Goal: Information Seeking & Learning: Learn about a topic

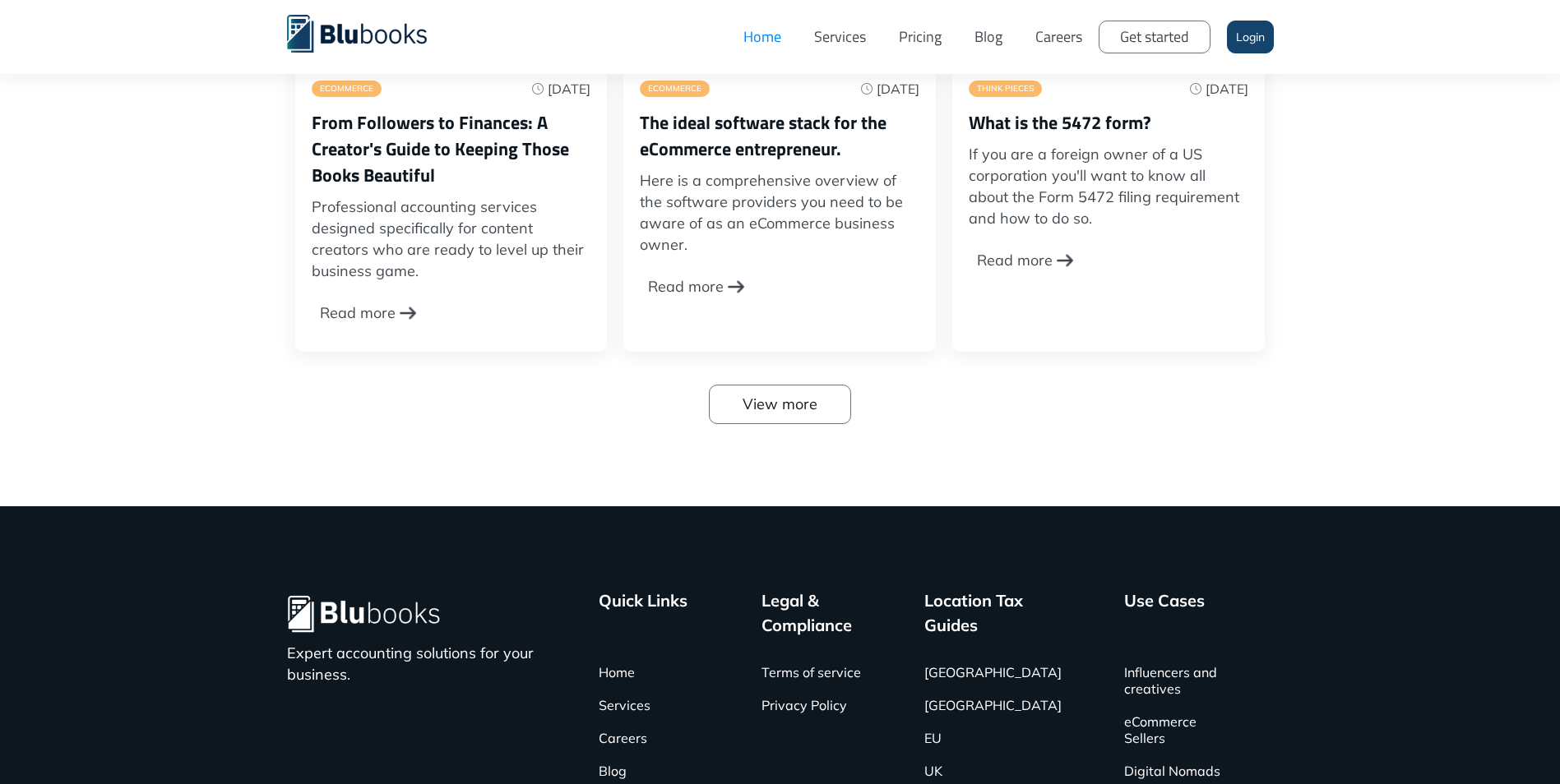
scroll to position [5312, 0]
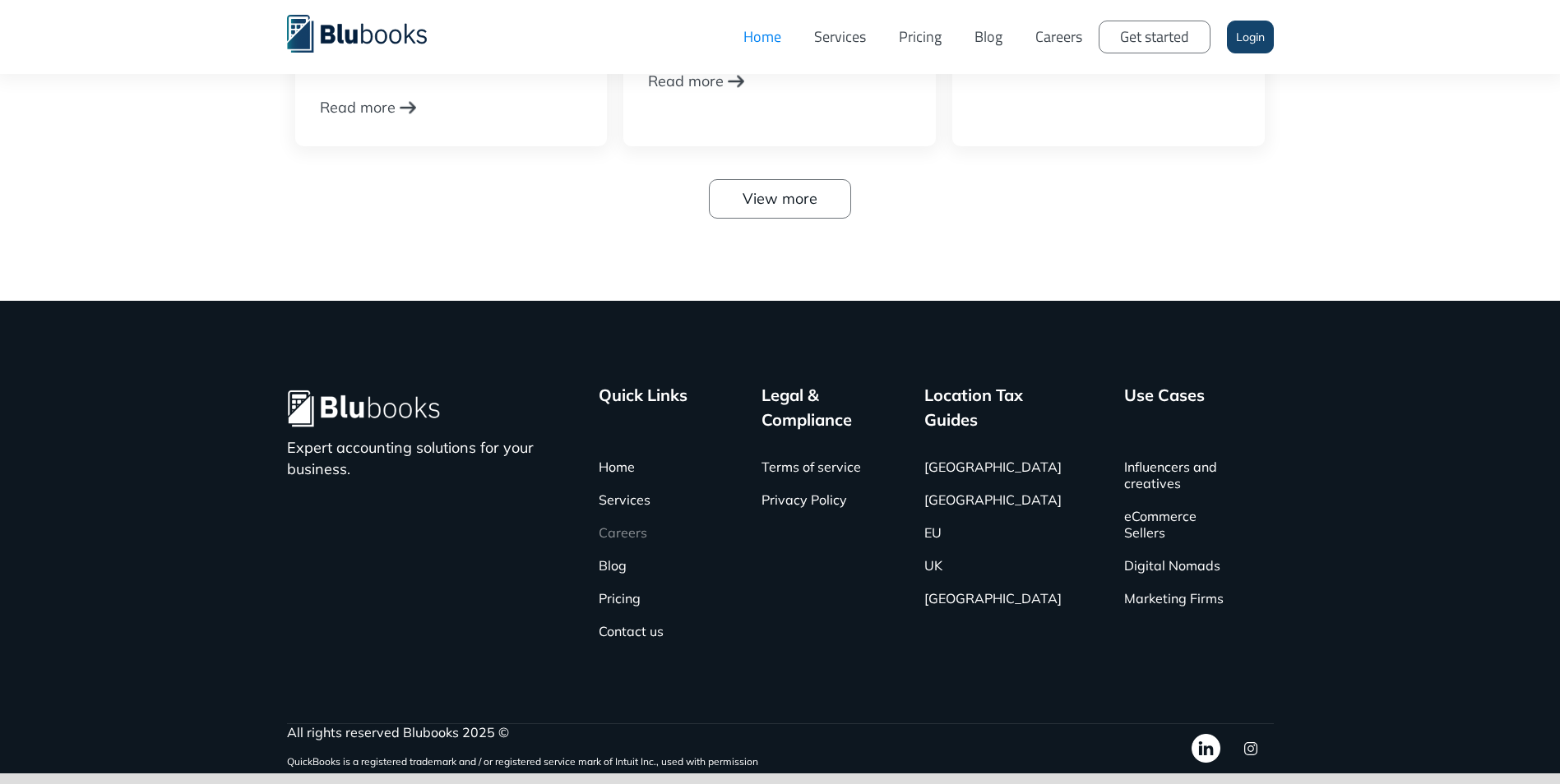
click at [647, 517] on link "Careers" at bounding box center [623, 533] width 49 height 33
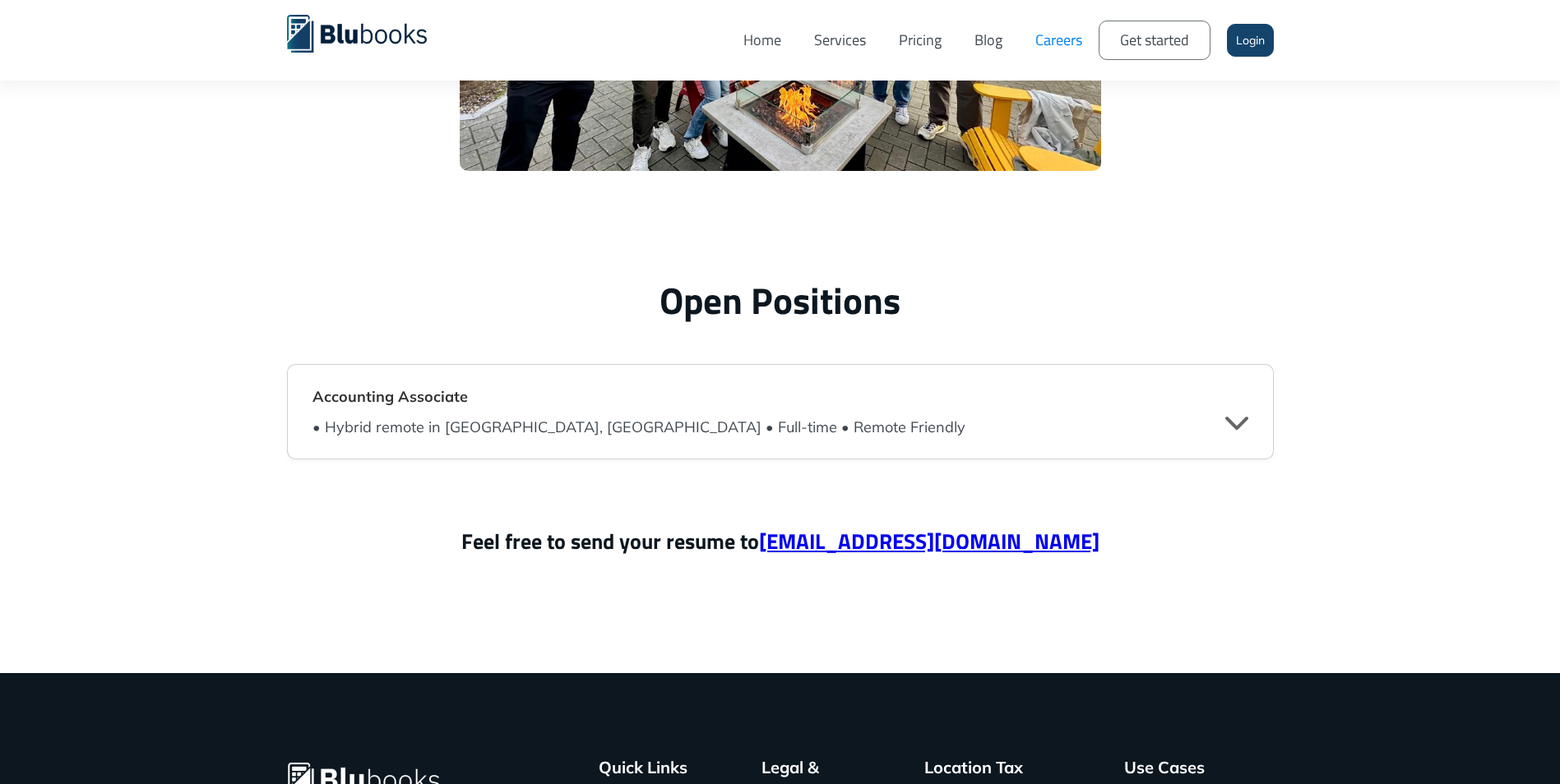
scroll to position [3946, 0]
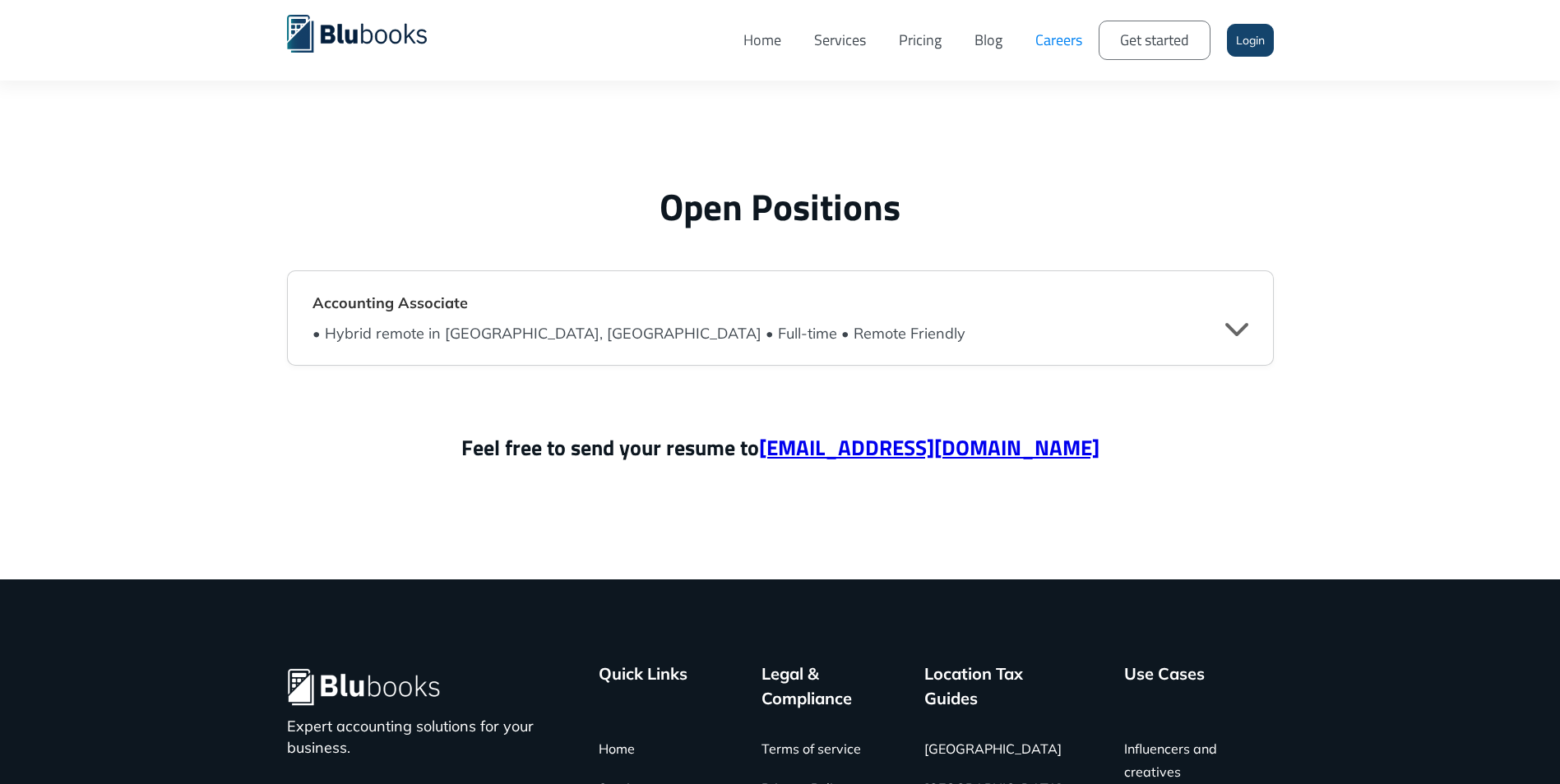
click at [453, 303] on strong "Accounting Associate" at bounding box center [390, 303] width 155 height 19
click at [1236, 333] on div "" at bounding box center [1236, 328] width 23 height 24
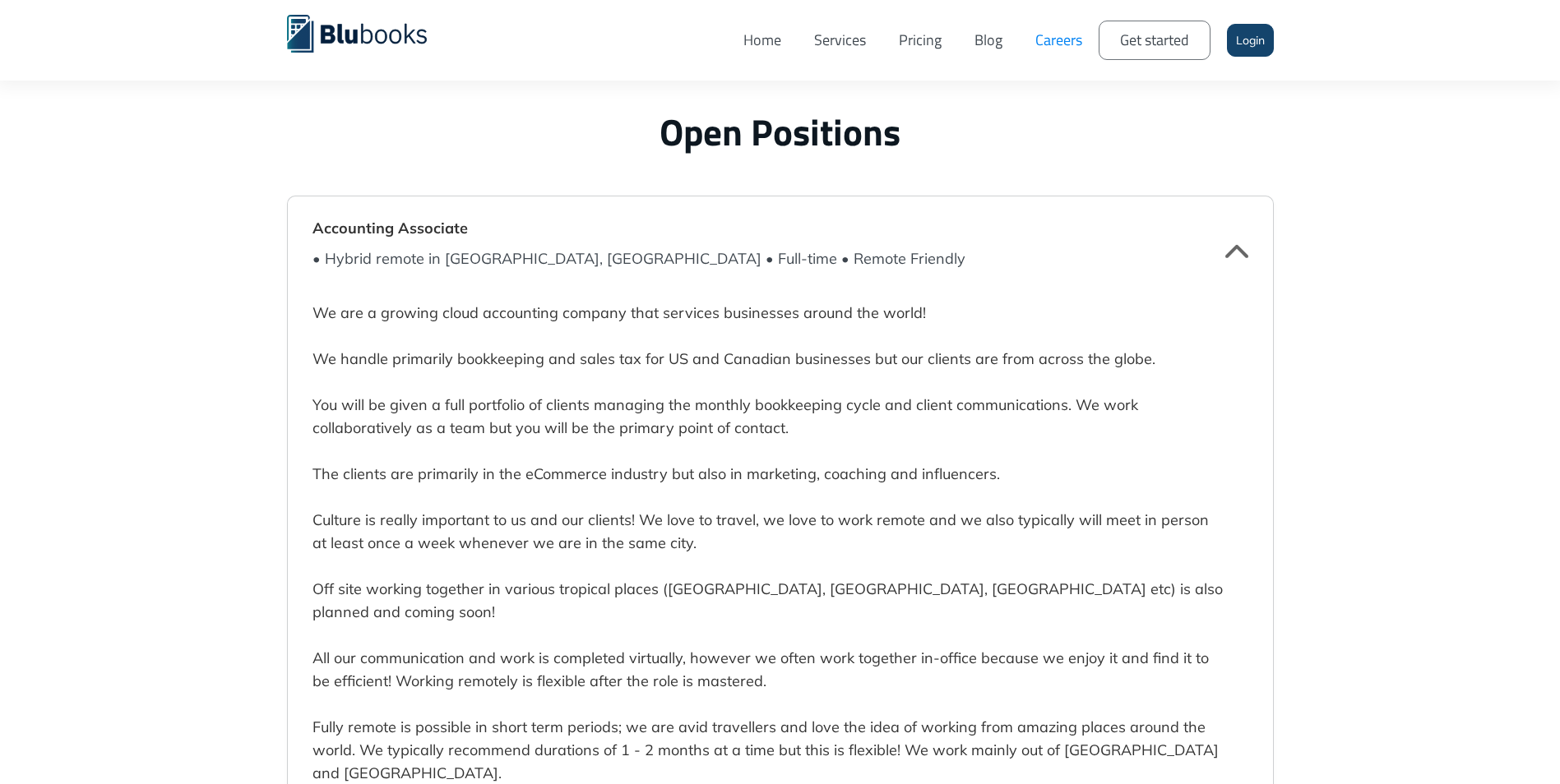
scroll to position [4111, 0]
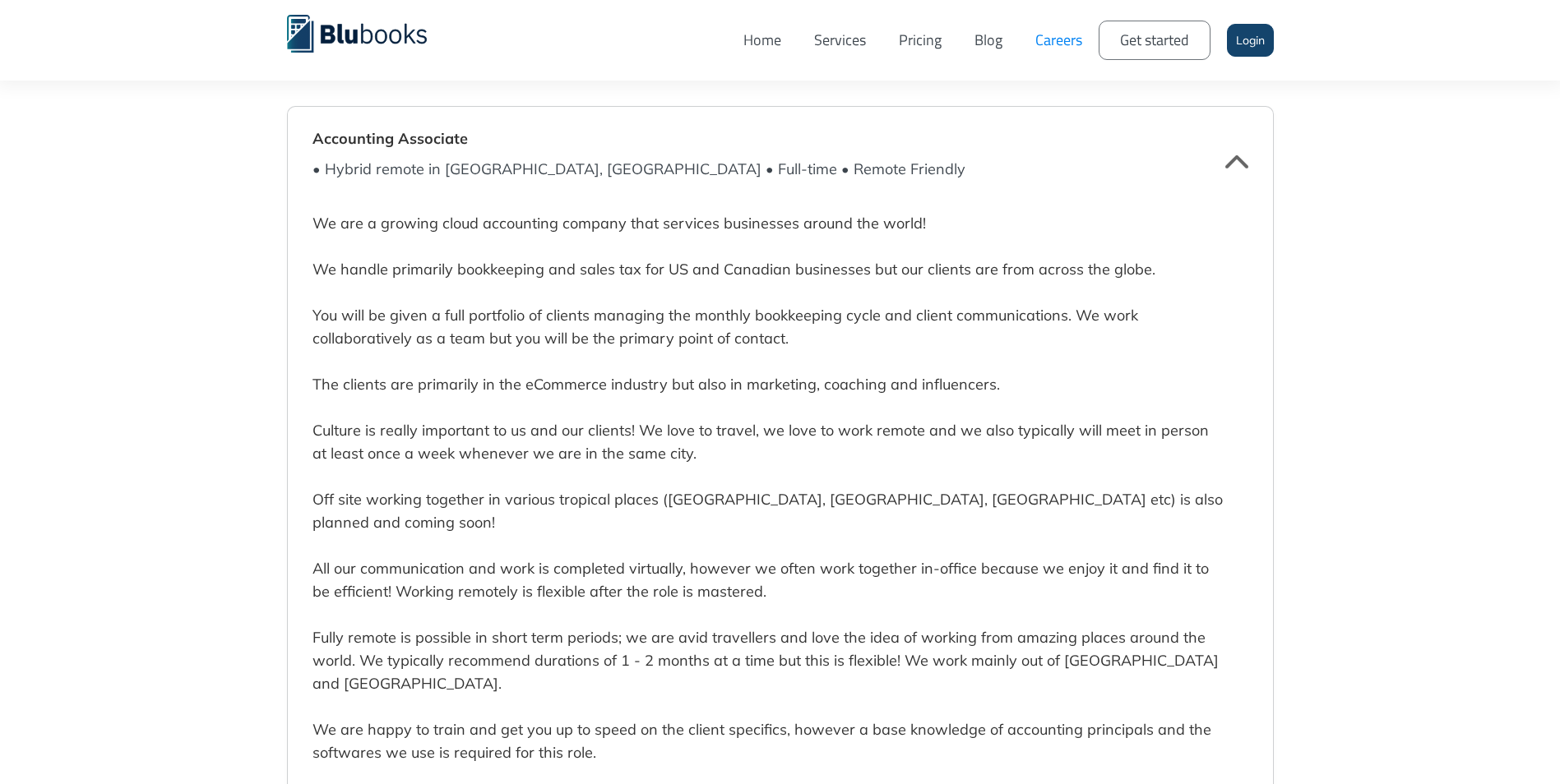
drag, startPoint x: 1031, startPoint y: 368, endPoint x: 905, endPoint y: 361, distance: 126.2
click at [905, 361] on p "We are a growing cloud accounting company that services businesses around the w…" at bounding box center [768, 787] width 911 height 1197
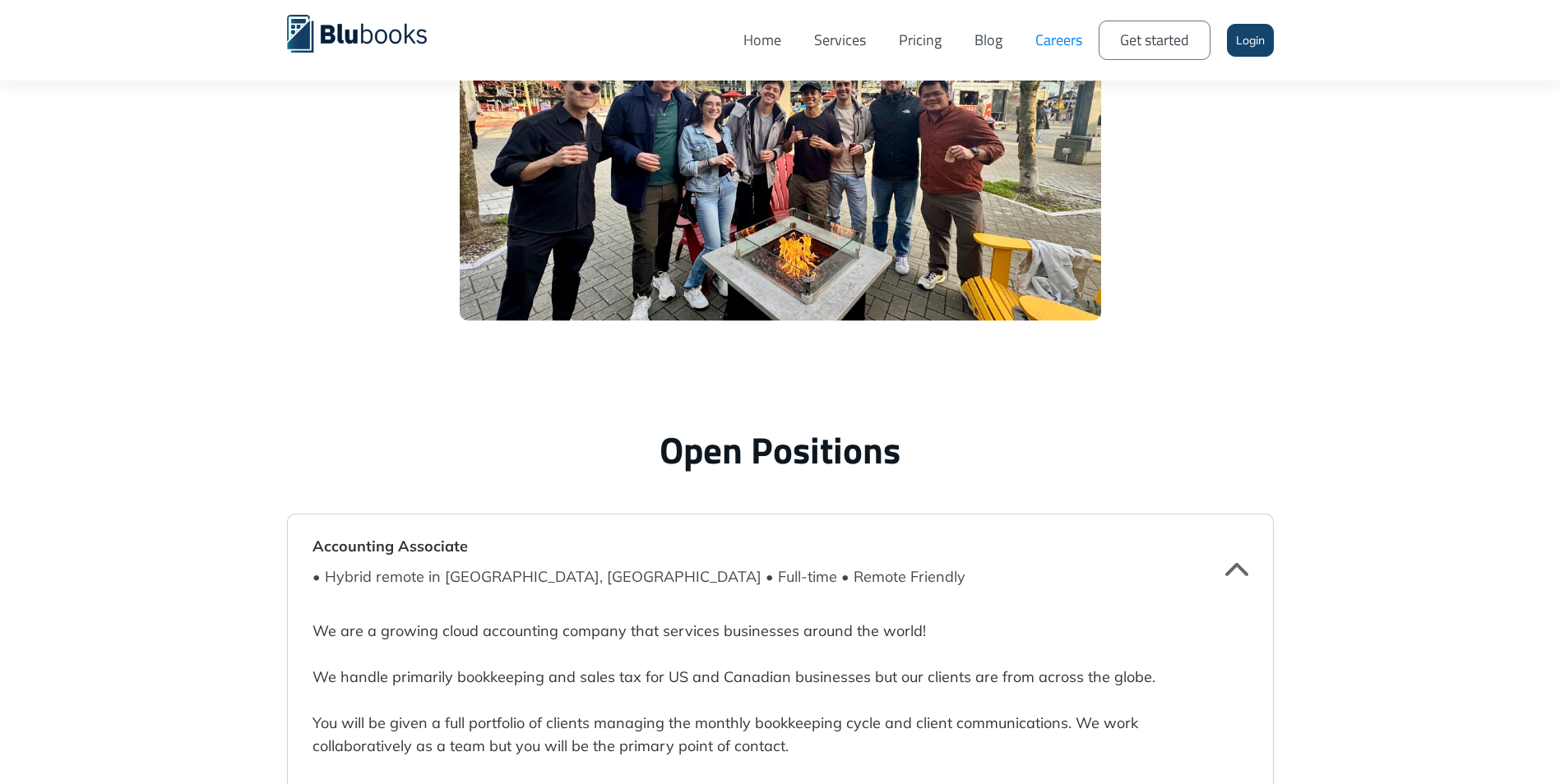
scroll to position [3700, 0]
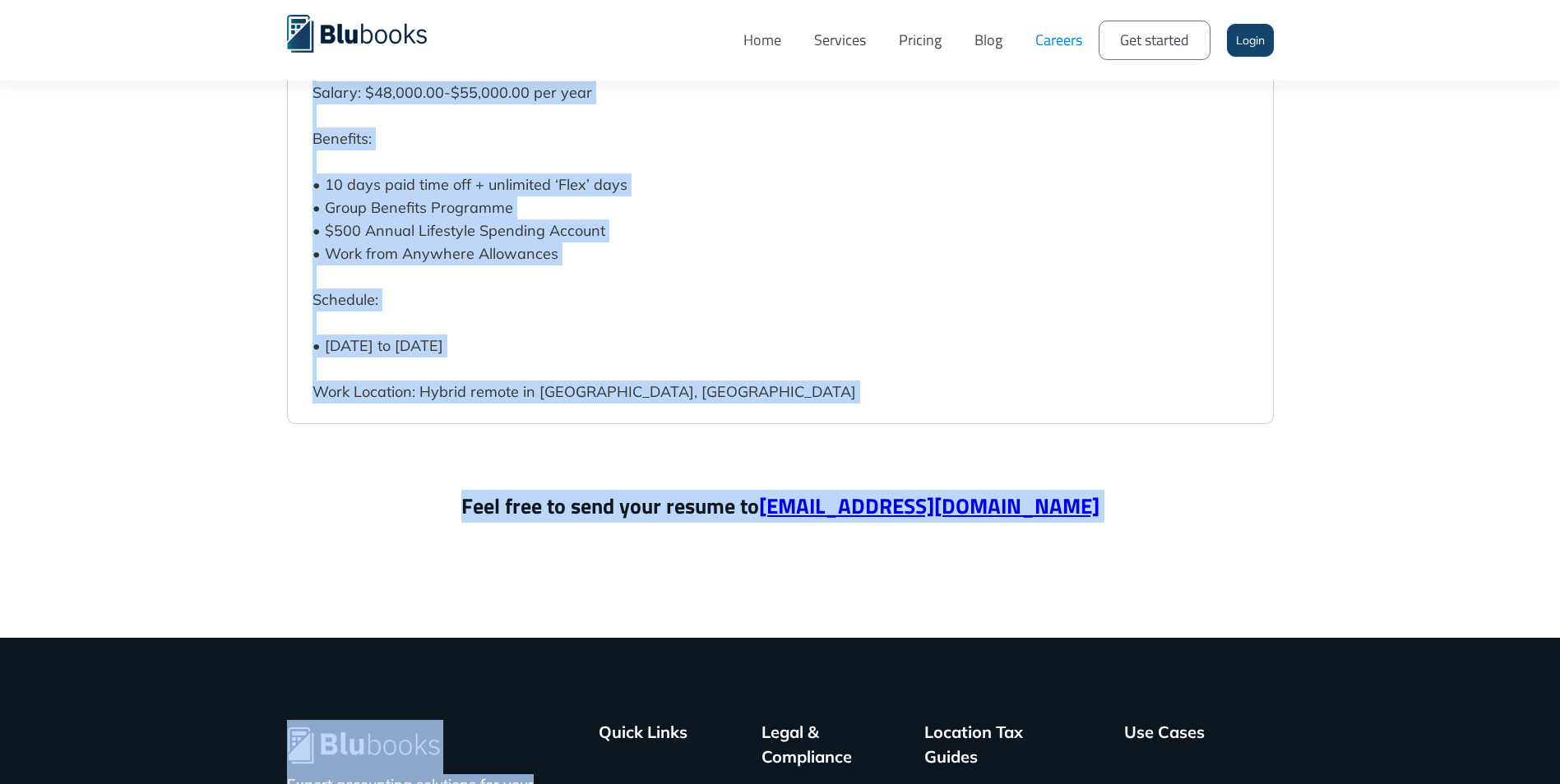
scroll to position [5097, 0]
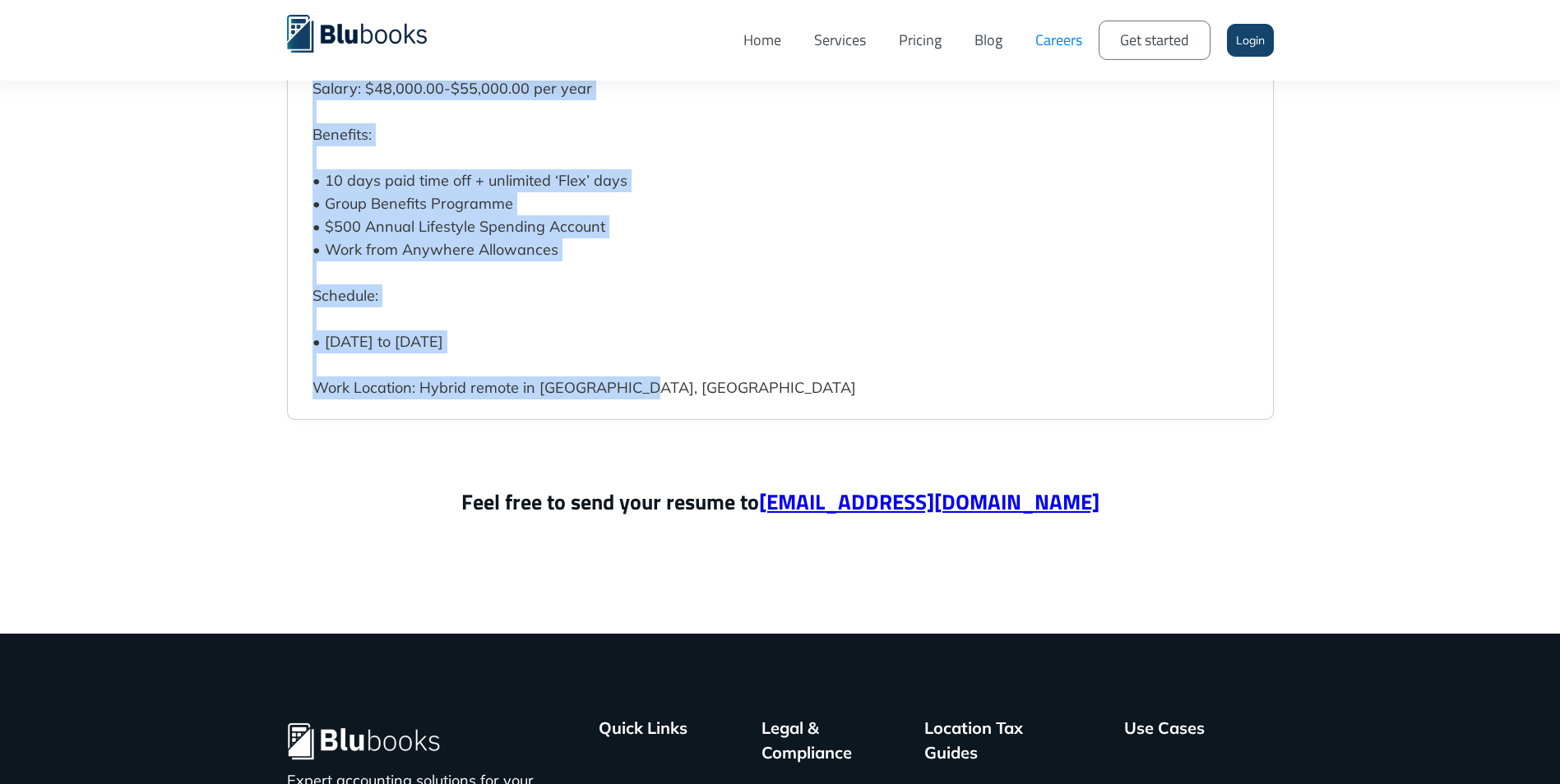
drag, startPoint x: 316, startPoint y: 466, endPoint x: 678, endPoint y: 369, distance: 374.8
copy div "Loremipsum Dolorsita • Consec adipis el Seddoeius, TE • Inci-utla • Etdolo Magn…"
